Goal: Task Accomplishment & Management: Manage account settings

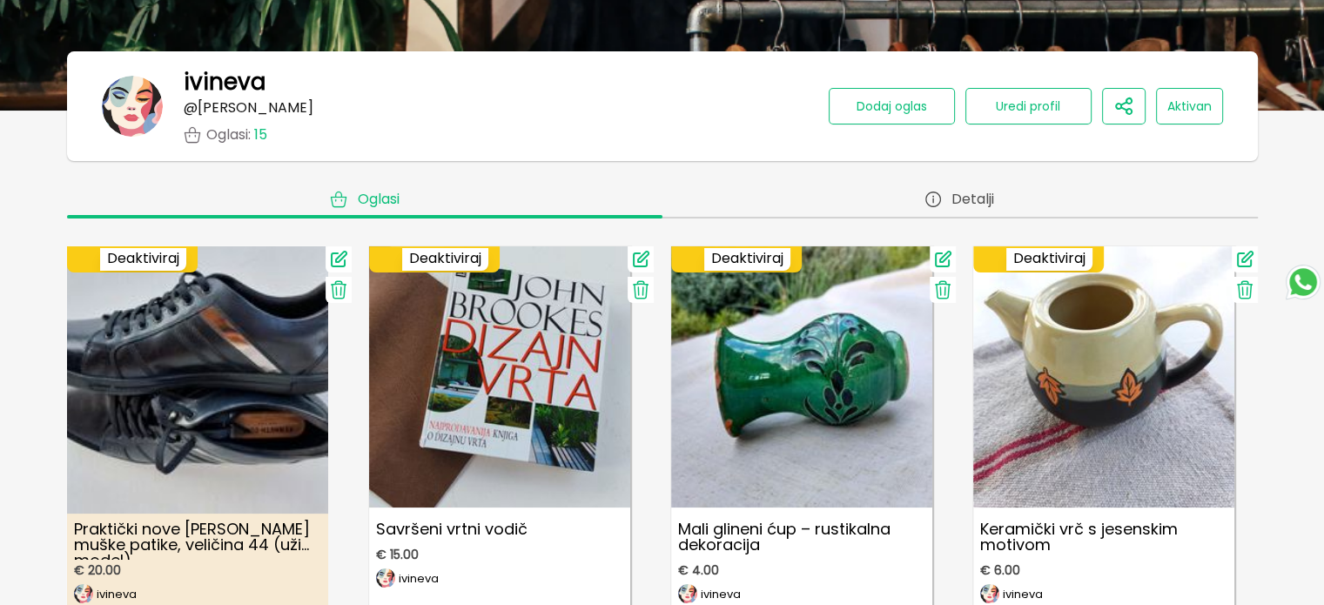
scroll to position [261, 0]
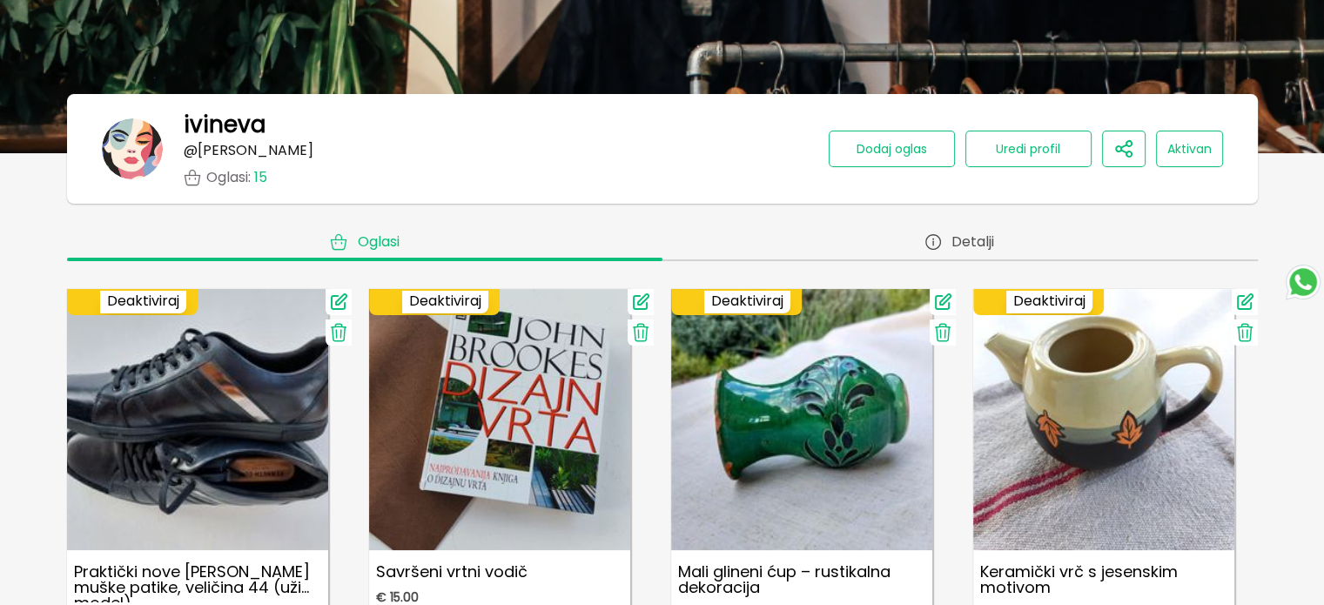
scroll to position [348, 0]
